Goal: Find specific page/section: Find specific page/section

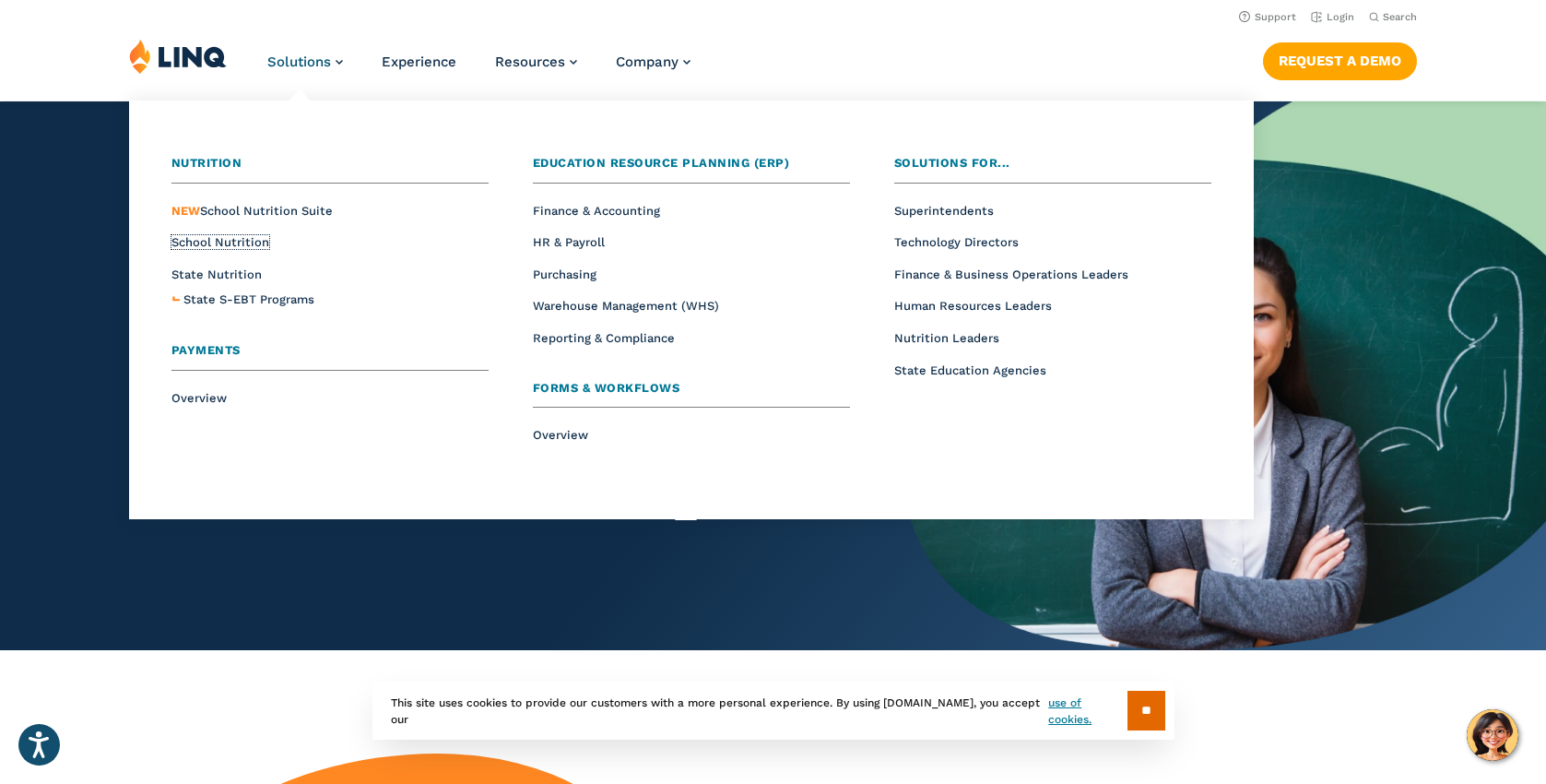
drag, startPoint x: 240, startPoint y: 242, endPoint x: 327, endPoint y: 283, distance: 96.2
click at [240, 242] on span "School Nutrition" at bounding box center [220, 241] width 98 height 14
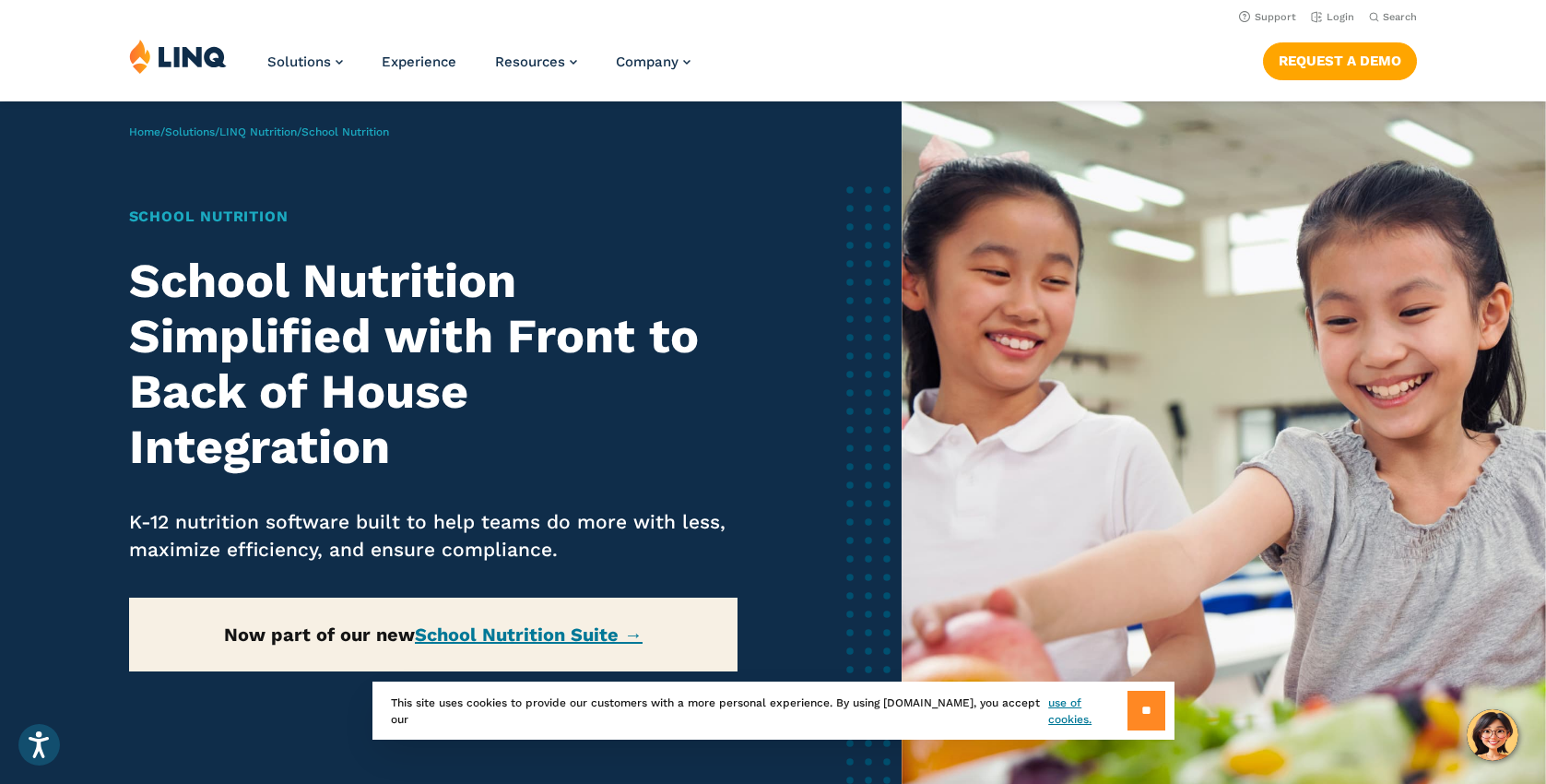
click at [1137, 708] on input "**" at bounding box center [1146, 710] width 38 height 40
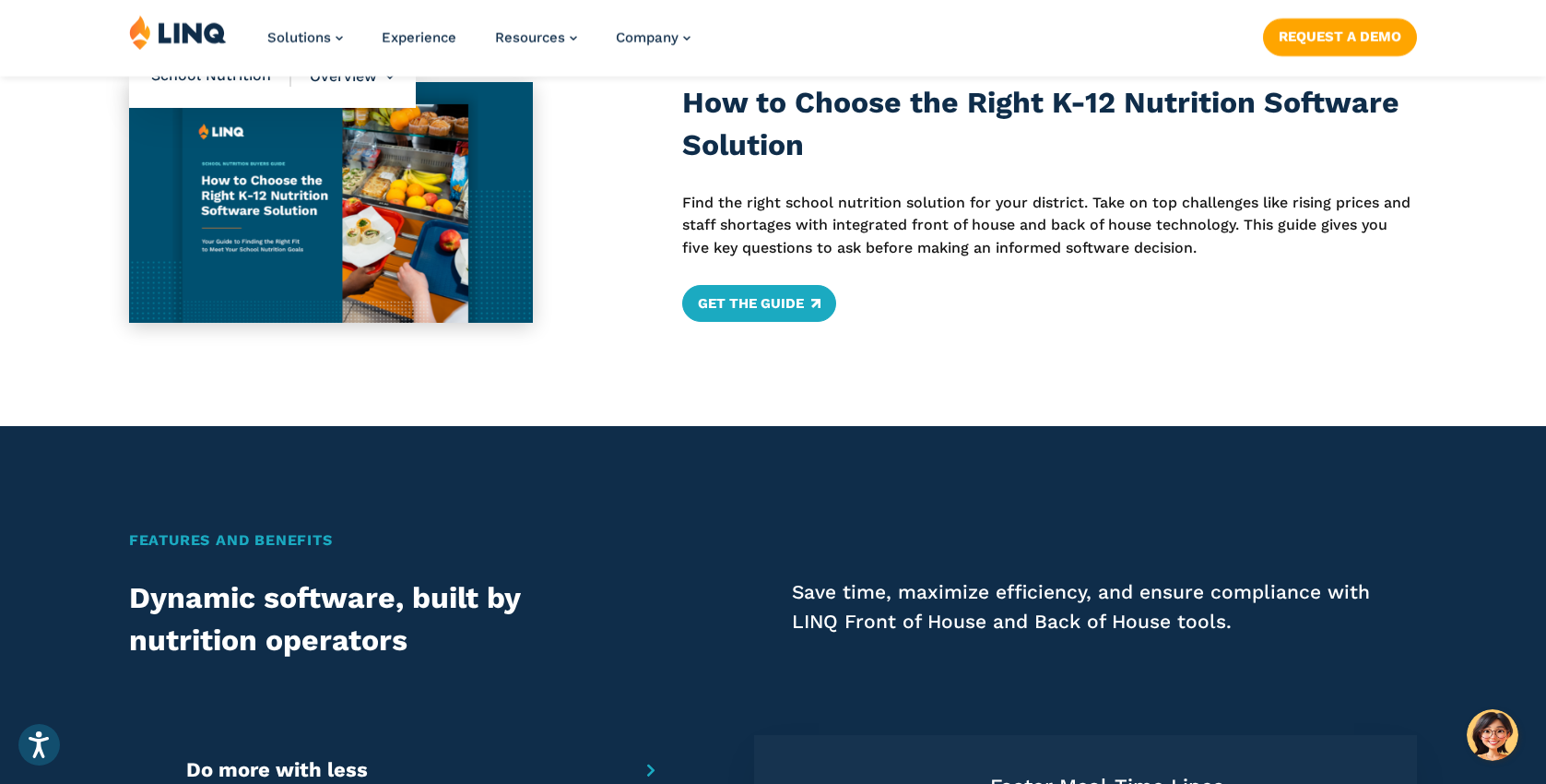
scroll to position [1290, 0]
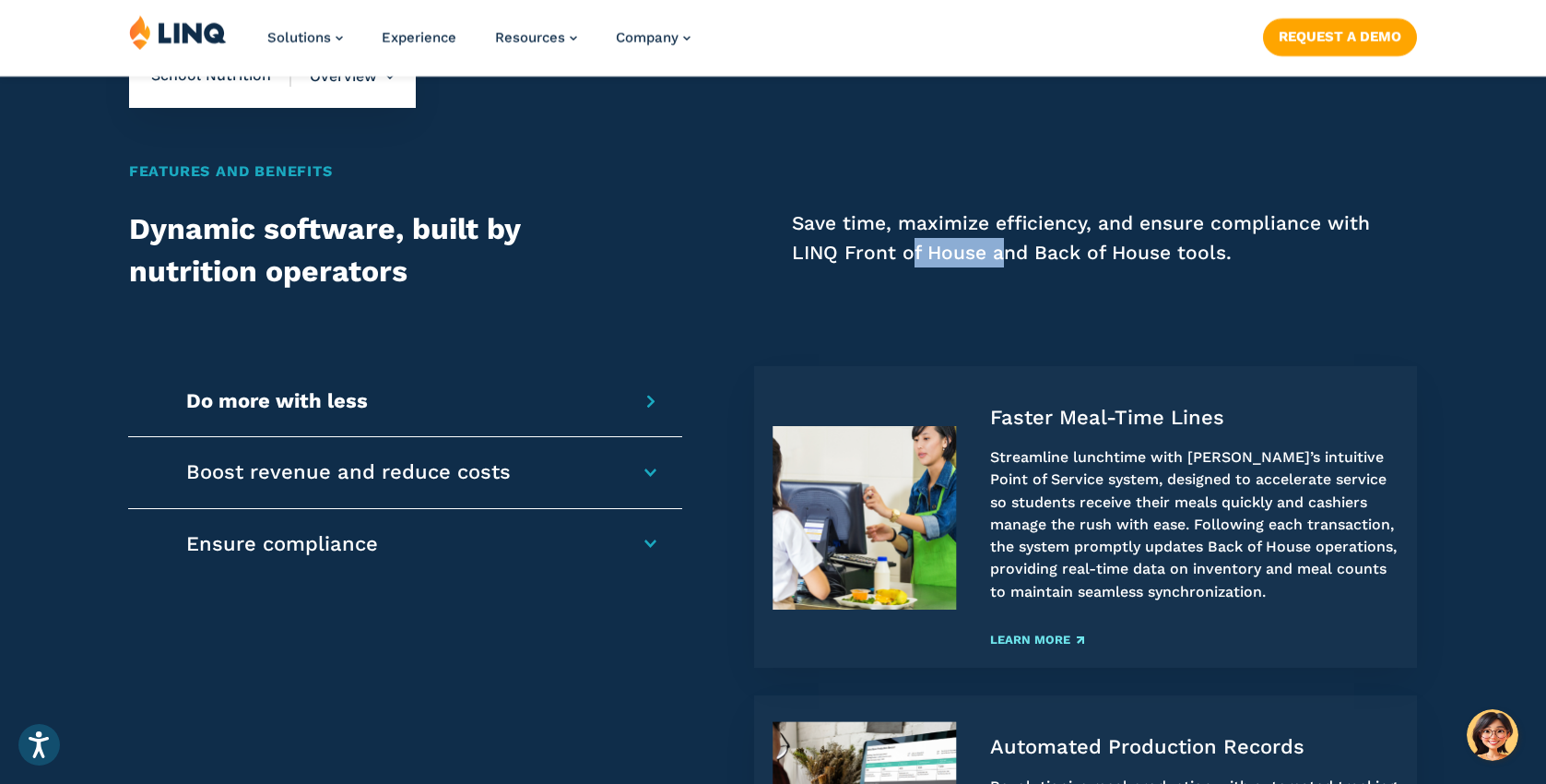
drag, startPoint x: 993, startPoint y: 249, endPoint x: 1038, endPoint y: 251, distance: 45.0
click at [1011, 249] on p "Save time, maximize efficiency, and ensure compliance with LINQ Front of House …" at bounding box center [1104, 238] width 625 height 59
click at [1079, 256] on p "Save time, maximize efficiency, and ensure compliance with LINQ Front of House …" at bounding box center [1104, 238] width 625 height 59
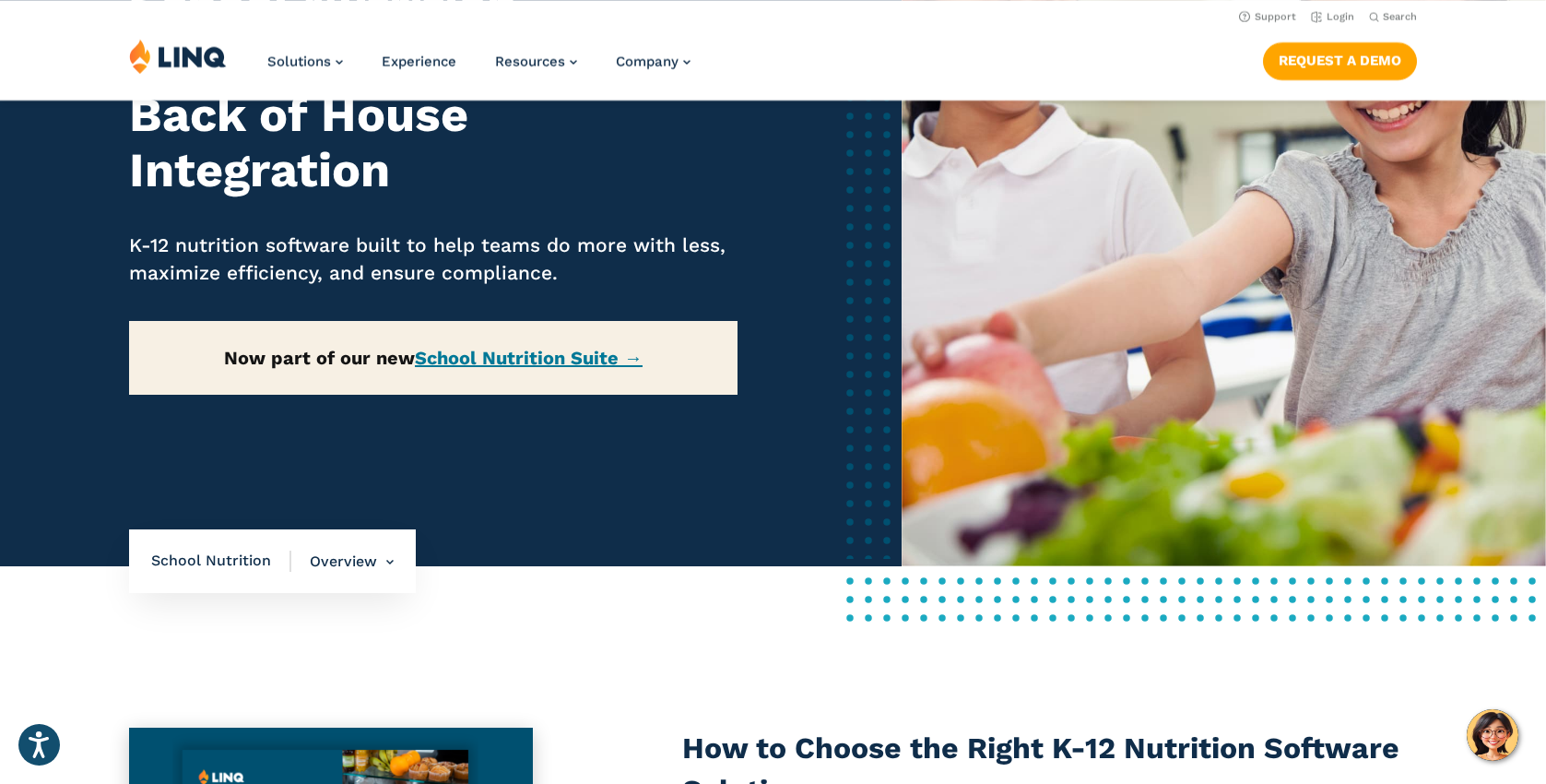
scroll to position [0, 0]
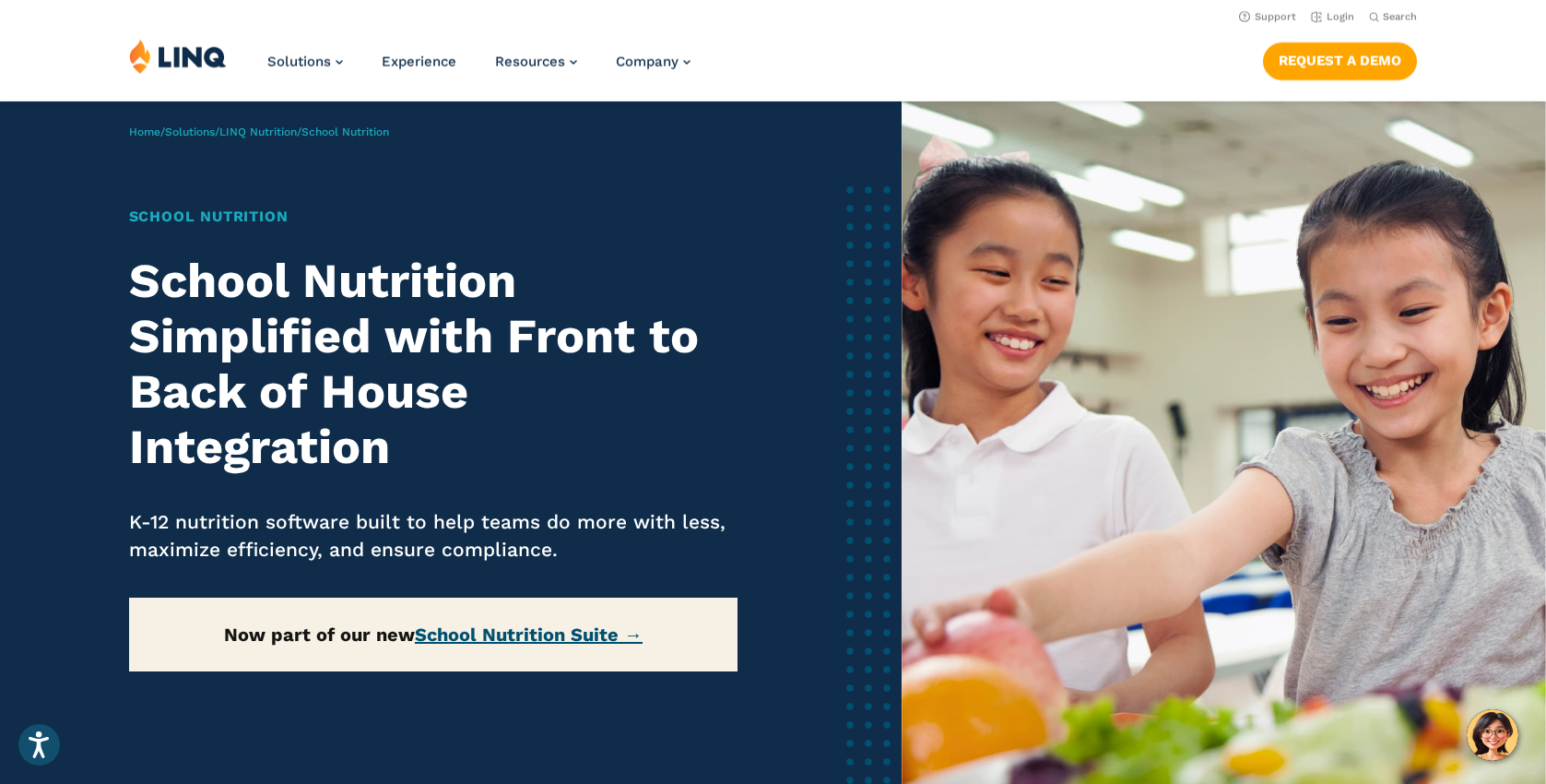
click at [539, 633] on link "School Nutrition Suite →" at bounding box center [528, 633] width 228 height 22
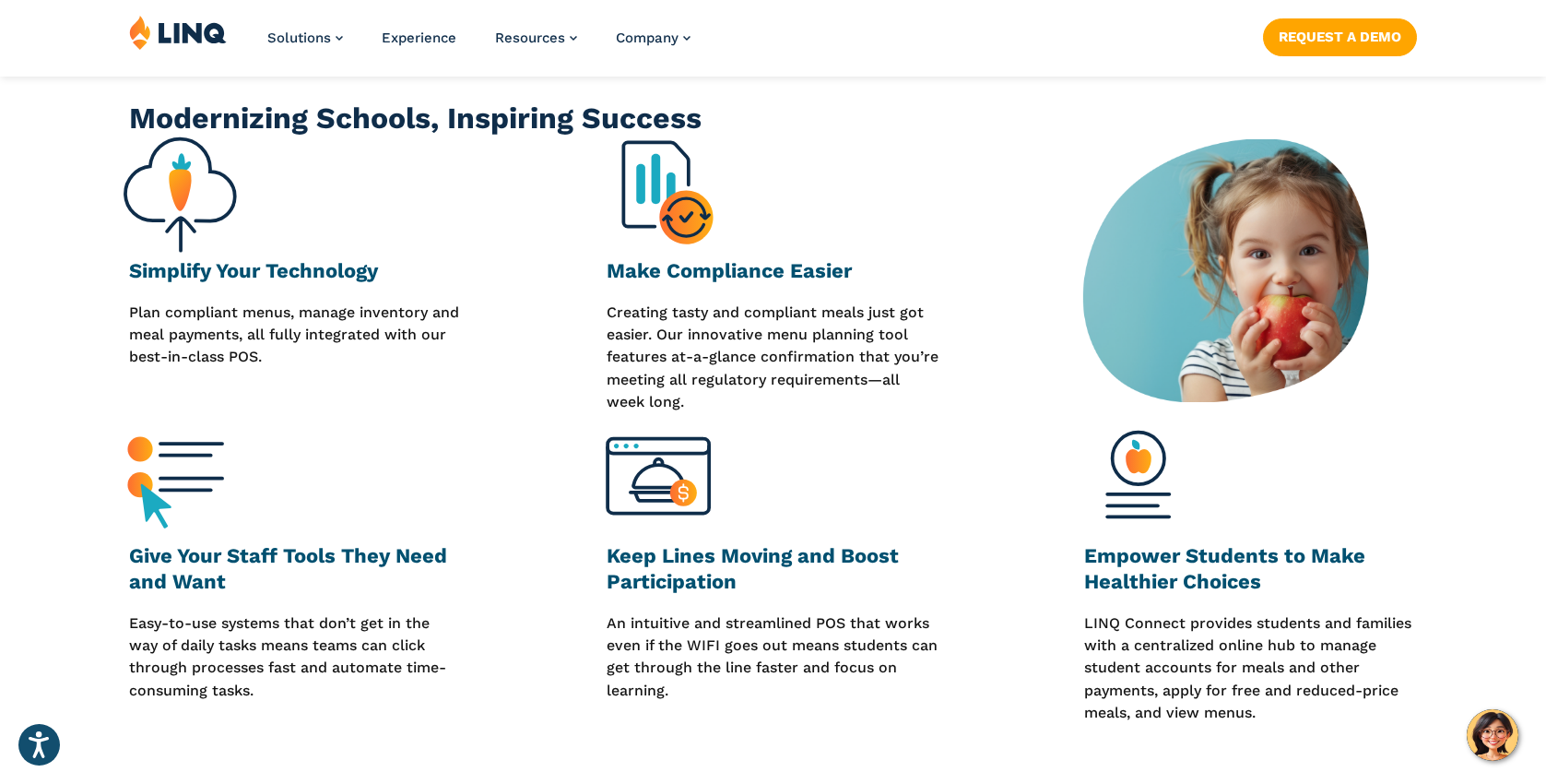
scroll to position [1014, 0]
